Goal: Contribute content: Add original content to the website for others to see

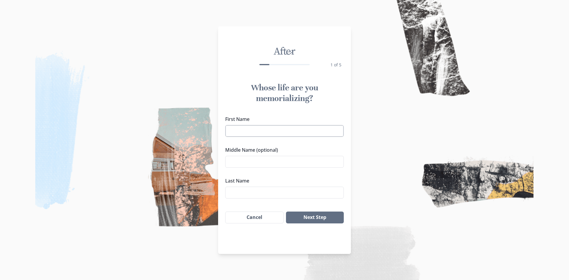
click at [308, 130] on input "First Name" at bounding box center [284, 131] width 118 height 12
type input "[PERSON_NAME]"
click at [325, 214] on button "Next Step" at bounding box center [315, 217] width 58 height 12
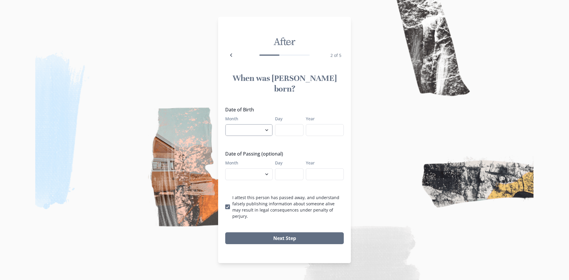
click at [266, 130] on select "January February March April May June July August September October November De…" at bounding box center [248, 130] width 47 height 12
select select "6"
click at [225, 124] on select "January February March April May June July August September October November De…" at bounding box center [248, 130] width 47 height 12
click at [288, 129] on input "Day" at bounding box center [289, 130] width 28 height 12
type input "24"
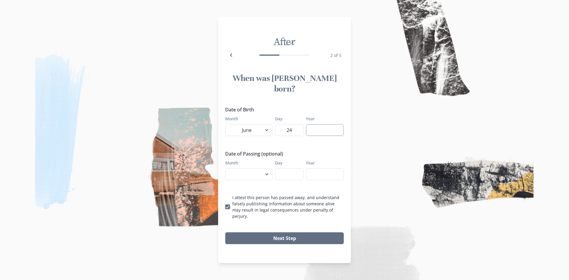
click at [315, 128] on input "Year" at bounding box center [325, 130] width 38 height 12
type input "1950"
click at [262, 174] on select "January February March April May June July August September October November De…" at bounding box center [248, 174] width 47 height 12
select select "9"
click at [225, 168] on select "January February March April May June July August September October November De…" at bounding box center [248, 174] width 47 height 12
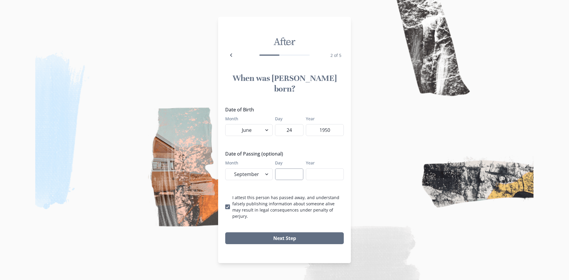
click at [279, 172] on input "Day" at bounding box center [289, 174] width 28 height 12
type input "29"
click at [316, 169] on input "Year" at bounding box center [325, 174] width 38 height 12
type input "2025"
click at [229, 204] on span at bounding box center [227, 206] width 5 height 5
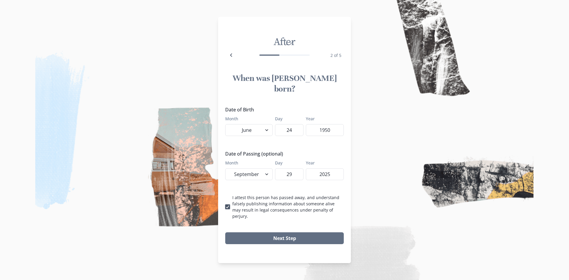
click at [225, 207] on input "I attest this person has passed away, and understand falsely publishing informa…" at bounding box center [225, 207] width 0 height 0
click at [285, 232] on button "Next Step" at bounding box center [284, 238] width 118 height 12
click at [230, 201] on label "I attest this person has passed away, and understand falsely publishing informa…" at bounding box center [284, 206] width 118 height 25
click at [225, 207] on input "I attest this person has passed away, and understand falsely publishing informa…" at bounding box center [225, 207] width 0 height 0
checkbox input "true"
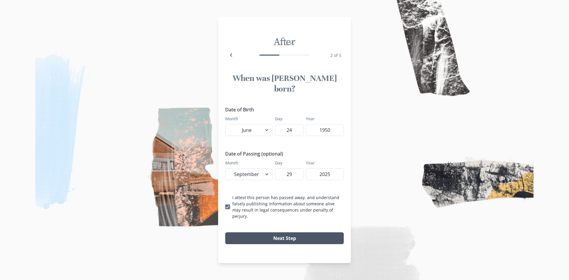
click at [315, 232] on button "Next Step" at bounding box center [284, 238] width 118 height 12
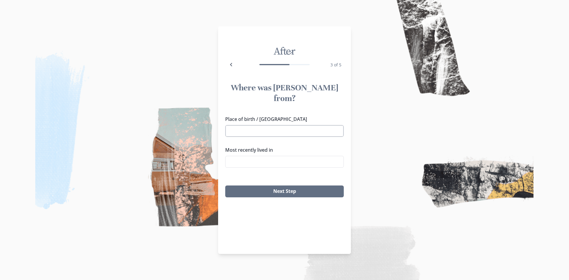
click at [246, 125] on input "Place of birth / [GEOGRAPHIC_DATA]" at bounding box center [284, 131] width 118 height 12
type input "M"
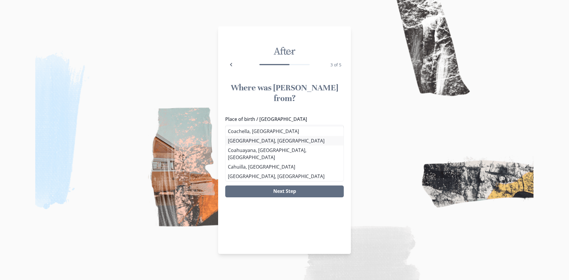
click at [258, 143] on div "Place of birth / [GEOGRAPHIC_DATA] Coah [GEOGRAPHIC_DATA], [GEOGRAPHIC_DATA] [G…" at bounding box center [284, 144] width 118 height 57
drag, startPoint x: 247, startPoint y: 121, endPoint x: 172, endPoint y: 130, distance: 75.8
click at [172, 130] on div "After 3 of 5 Where was [PERSON_NAME] from? Place of birth / Hometown Coah [GEOG…" at bounding box center [284, 140] width 569 height 280
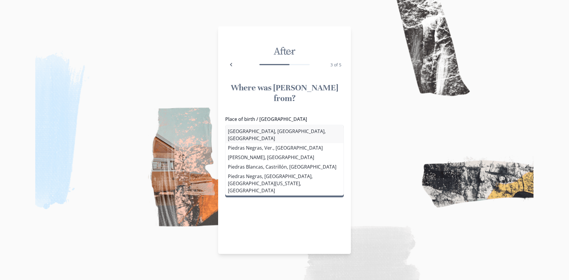
click at [244, 131] on li "[GEOGRAPHIC_DATA], [GEOGRAPHIC_DATA], [GEOGRAPHIC_DATA]" at bounding box center [284, 134] width 118 height 17
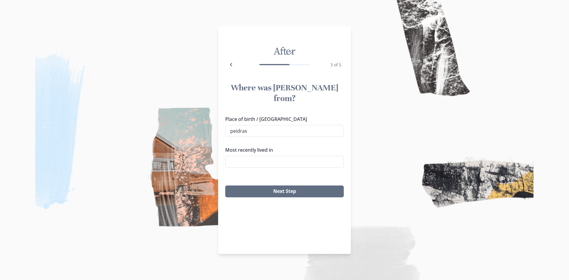
type input "[GEOGRAPHIC_DATA], [GEOGRAPHIC_DATA], [GEOGRAPHIC_DATA]"
click at [254, 156] on input "Most recently lived in" at bounding box center [284, 162] width 118 height 12
click at [256, 163] on li "Tehachapi, [GEOGRAPHIC_DATA]" at bounding box center [284, 161] width 118 height 9
type input "Tehachapi, [GEOGRAPHIC_DATA]"
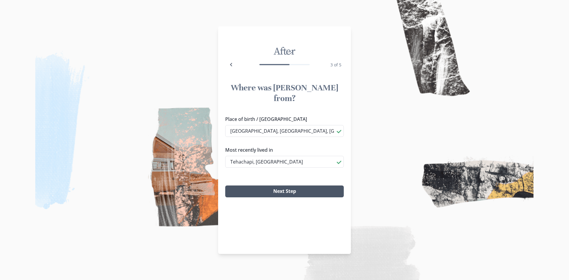
click at [265, 185] on button "Next Step" at bounding box center [284, 191] width 118 height 12
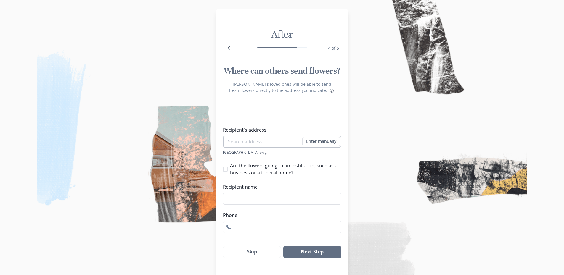
click at [259, 140] on input "Recipient's address" at bounding box center [282, 142] width 118 height 12
type input "[STREET_ADDRESS]"
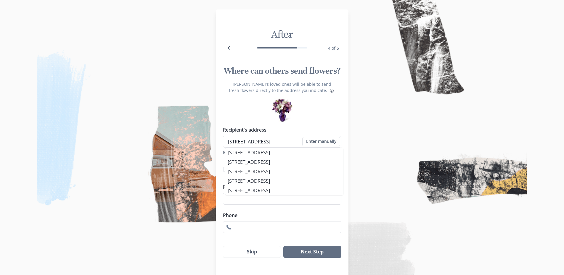
drag, startPoint x: 203, startPoint y: 245, endPoint x: 202, endPoint y: 242, distance: 3.2
click at [202, 244] on img at bounding box center [282, 137] width 564 height 275
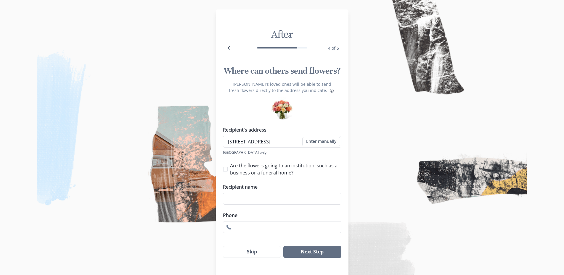
scroll to position [11, 0]
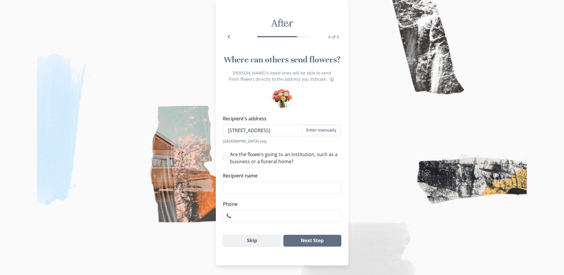
click at [262, 244] on button "Skip" at bounding box center [252, 241] width 58 height 12
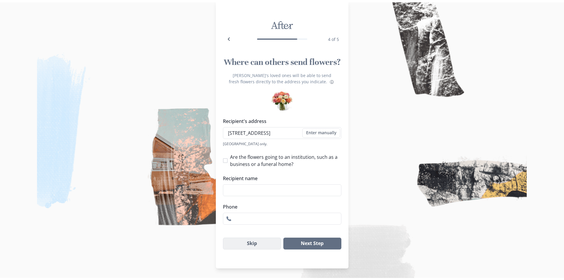
scroll to position [0, 0]
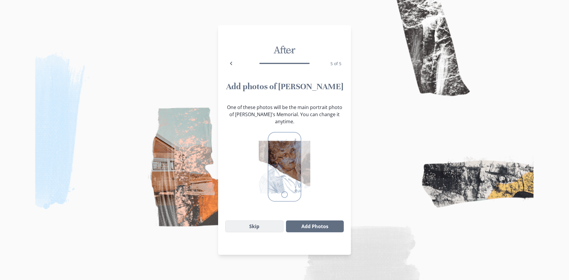
click at [252, 220] on button "Skip" at bounding box center [254, 226] width 58 height 12
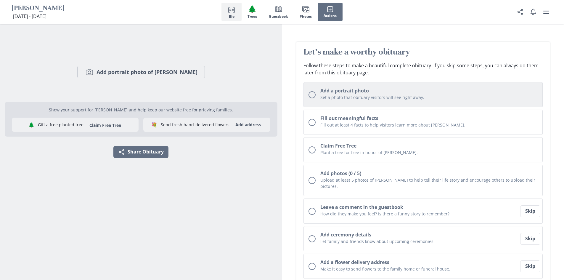
scroll to position [59, 0]
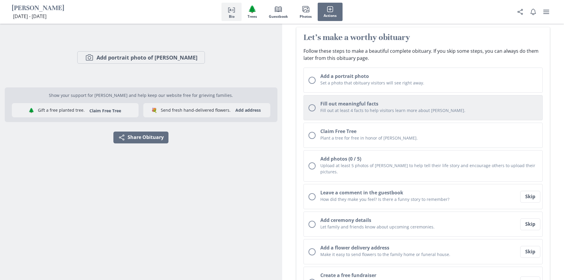
click at [313, 106] on div "Unchecked circle" at bounding box center [312, 107] width 7 height 7
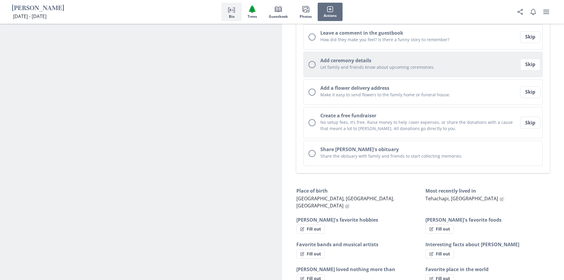
scroll to position [82, 0]
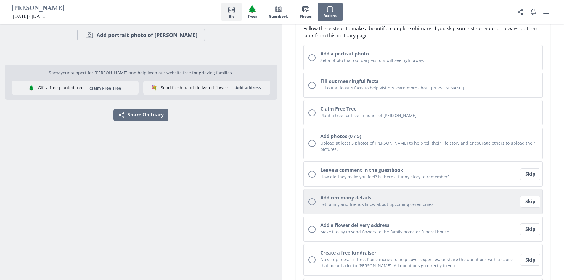
click at [319, 195] on button "Add ceremony details Let family and friends know about upcoming ceremonies." at bounding box center [424, 201] width 240 height 25
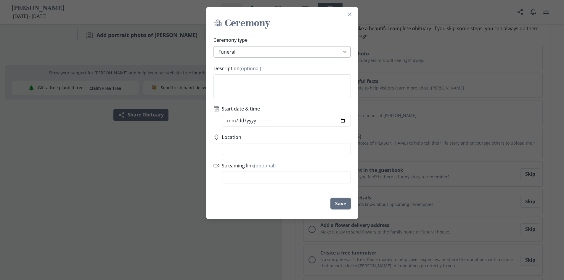
click at [256, 53] on select "Funeral Graveside Service Viewing Service Visitation Service Memorial Service C…" at bounding box center [282, 52] width 137 height 12
select select "viewing"
click at [216, 46] on select "Funeral Graveside Service Viewing Service Visitation Service Memorial Service C…" at bounding box center [282, 52] width 137 height 12
click at [270, 127] on div "Ceremony type Funeral Graveside Service Viewing Service Visitation Service Memo…" at bounding box center [282, 110] width 152 height 152
click at [347, 120] on input "Start date & time" at bounding box center [286, 121] width 129 height 12
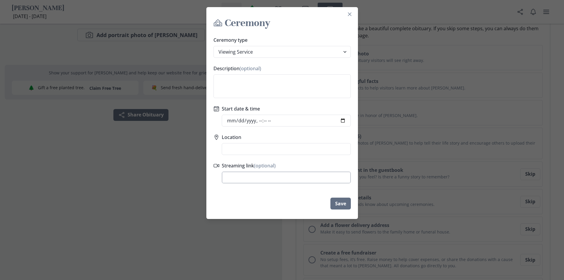
type input "[DATE]T17:00"
click at [343, 178] on input "Streaming link (optional)" at bounding box center [286, 177] width 129 height 12
click at [264, 145] on input "Location" at bounding box center [286, 149] width 129 height 12
click at [274, 157] on li "Wood Family Funeral Service, [GEOGRAPHIC_DATA], [GEOGRAPHIC_DATA]" at bounding box center [286, 163] width 129 height 17
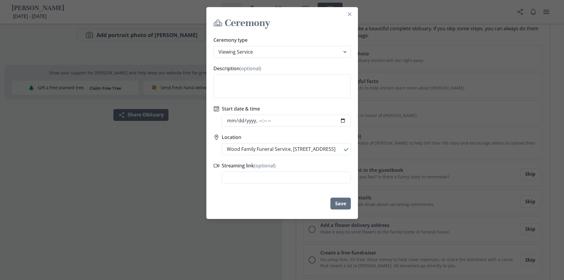
click at [238, 162] on li "Wood Family Funeral Service, [GEOGRAPHIC_DATA], [US_STATE]" at bounding box center [286, 163] width 128 height 17
type input "Wood Family Funeral Service, [STREET_ADDRESS]"
click at [240, 193] on form "Ceremony Ceremony type Funeral Graveside Service Viewing Service Visitation Ser…" at bounding box center [282, 113] width 152 height 202
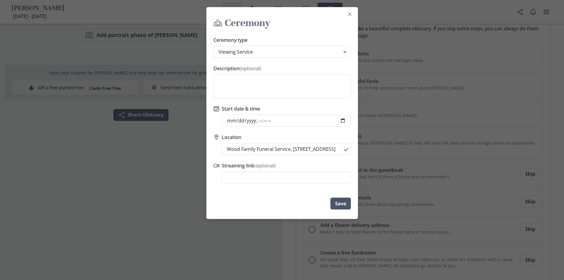
click at [334, 205] on button "Save" at bounding box center [341, 204] width 20 height 12
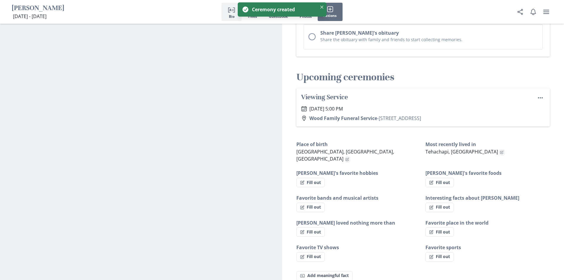
scroll to position [336, 0]
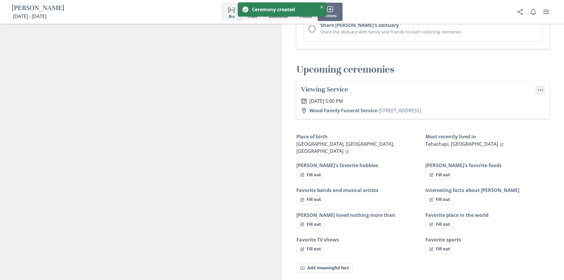
click at [543, 87] on icon "Menu" at bounding box center [541, 90] width 6 height 6
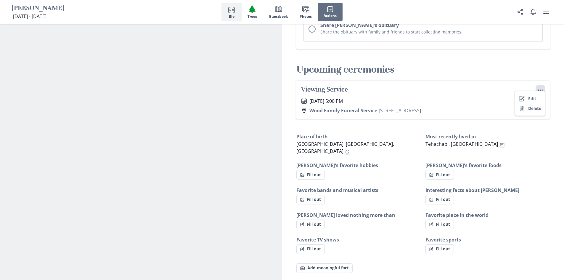
drag, startPoint x: 407, startPoint y: 134, endPoint x: 393, endPoint y: 129, distance: 14.6
click at [406, 134] on div "Place of birth [GEOGRAPHIC_DATA], [GEOGRAPHIC_DATA], [DEMOGRAPHIC_DATA]" at bounding box center [358, 144] width 124 height 22
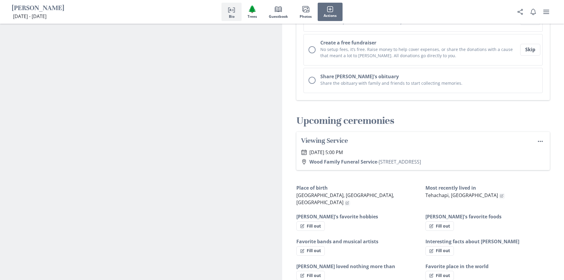
scroll to position [276, 0]
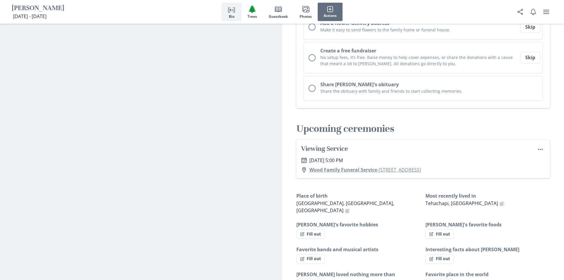
click at [393, 166] on link "Wood Family Funeral Service - [STREET_ADDRESS]" at bounding box center [365, 169] width 112 height 7
click at [542, 149] on circle "Ceremony options" at bounding box center [542, 149] width 1 height 1
click at [529, 159] on button "Edit" at bounding box center [530, 158] width 30 height 10
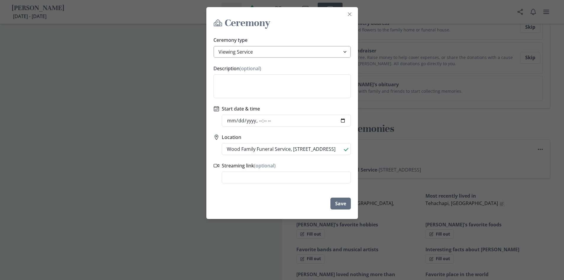
click at [345, 50] on select "Funeral Graveside Service Viewing Service Visitation Service Memorial Service C…" at bounding box center [282, 52] width 137 height 12
select select "funeral"
click at [216, 46] on select "Funeral Graveside Service Viewing Service Visitation Service Memorial Service C…" at bounding box center [282, 52] width 137 height 12
type input "[DATE]T17:00"
click at [353, 12] on button "Close" at bounding box center [349, 13] width 9 height 9
